Goal: Ask a question: Seek information or help from site administrators or community

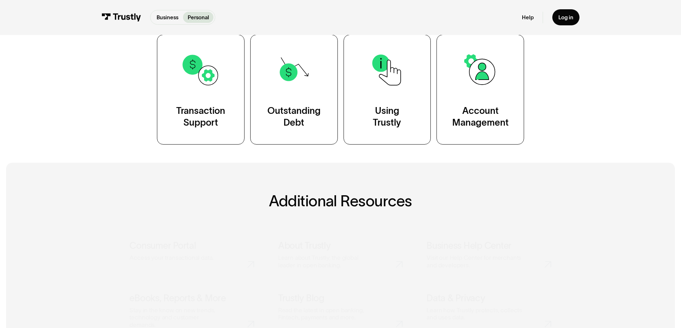
scroll to position [179, 0]
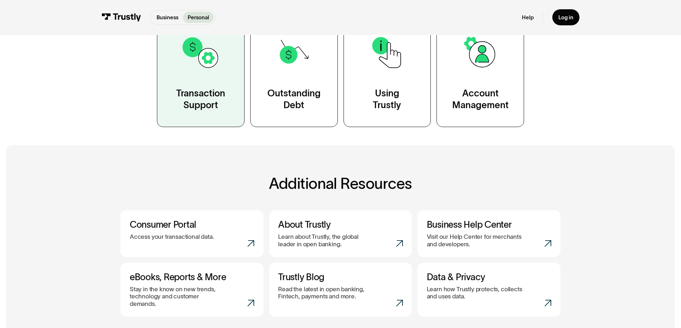
click at [225, 108] on div "Transaction Support" at bounding box center [200, 100] width 49 height 24
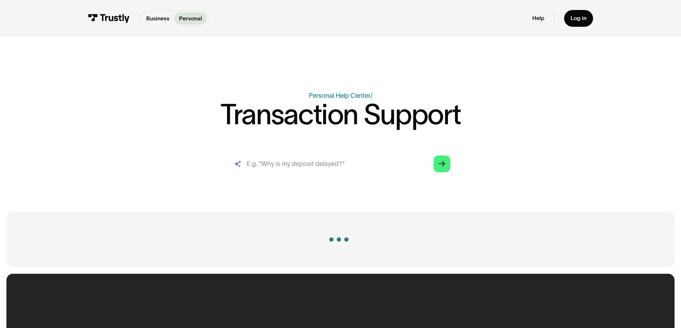
click at [289, 159] on input "search" at bounding box center [340, 164] width 232 height 26
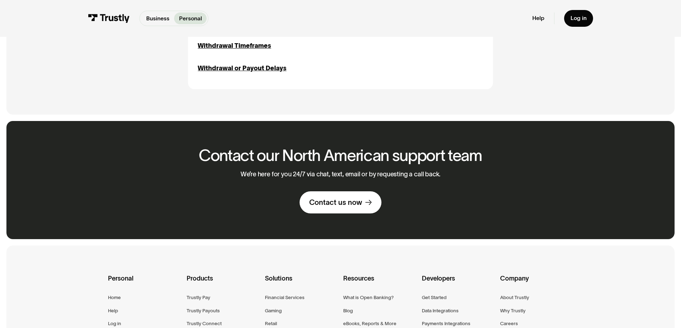
scroll to position [1046, 0]
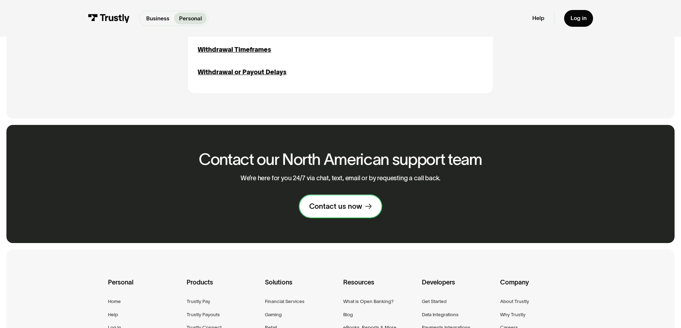
click at [330, 207] on div "Contact us now" at bounding box center [335, 206] width 53 height 9
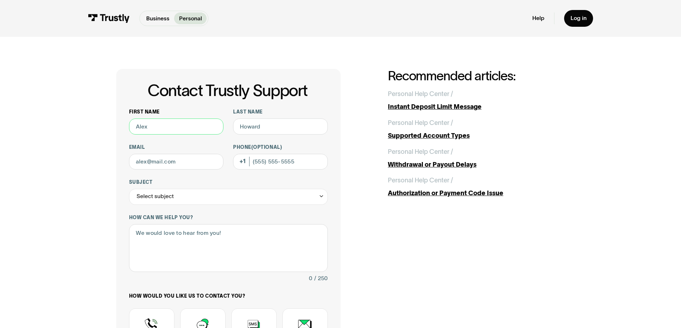
click at [165, 128] on input "First name" at bounding box center [176, 127] width 95 height 16
type input "Brett"
type input "Herndon"
type input "brett.herndon@yahoo.com"
type input "(812) 239-7712"
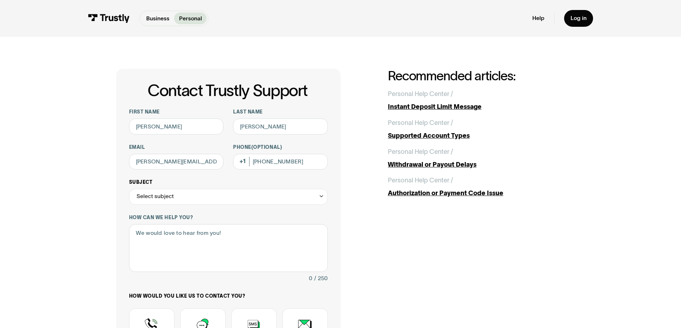
click at [190, 194] on div "Select subject" at bounding box center [228, 197] width 199 height 16
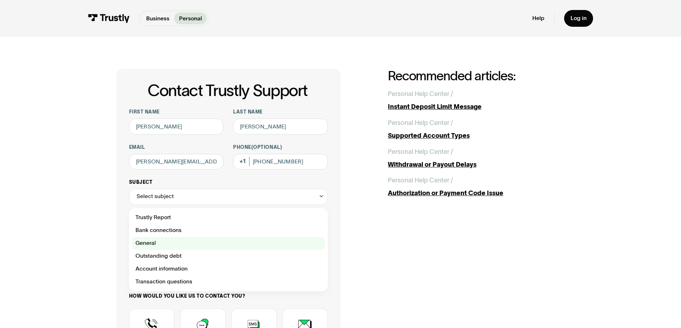
click at [163, 245] on div "Contact Trustly Support" at bounding box center [228, 243] width 192 height 13
type input "*******"
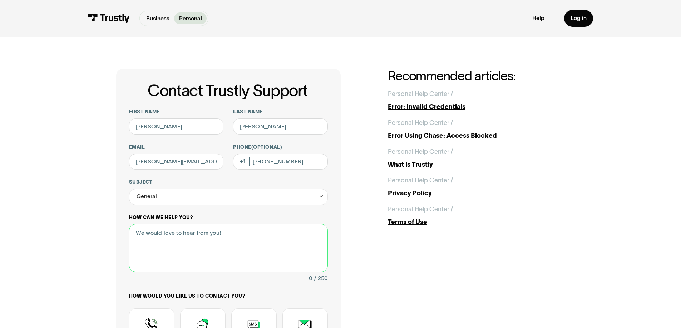
click at [168, 243] on textarea "How can we help you?" at bounding box center [228, 248] width 199 height 48
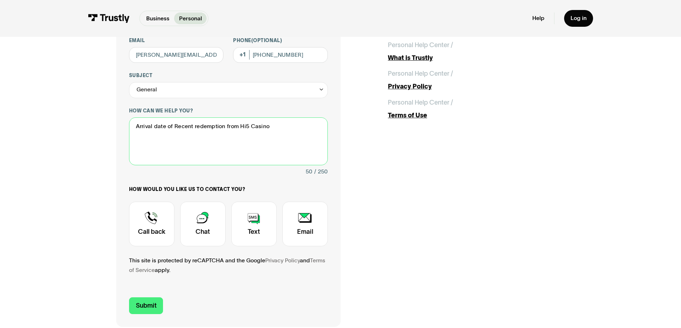
scroll to position [107, 0]
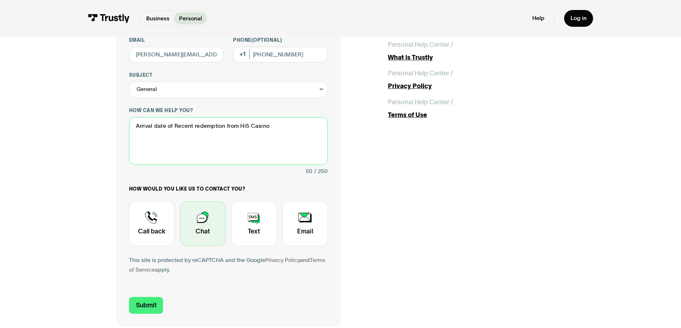
type textarea "Arrival date of Recent redemption from Hi5 Casino"
click at [188, 226] on div "Contact Trustly Support" at bounding box center [202, 223] width 45 height 45
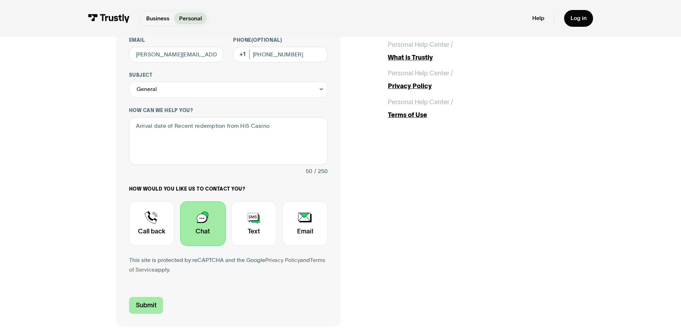
click at [161, 311] on input "Submit" at bounding box center [146, 305] width 34 height 17
type input "+18122397712"
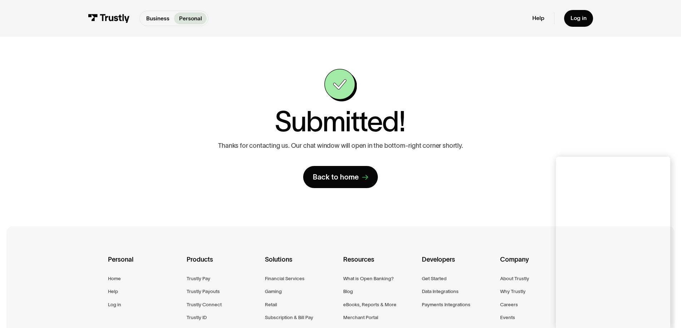
click at [355, 197] on div "Contact Trustly Support First name [PERSON_NAME] Last name [PERSON_NAME] Email …" at bounding box center [340, 128] width 648 height 183
click at [180, 152] on div "Contact Trustly Support First name Brett Last name Herndon Email brett.herndon@…" at bounding box center [340, 128] width 449 height 119
